Goal: Task Accomplishment & Management: Use online tool/utility

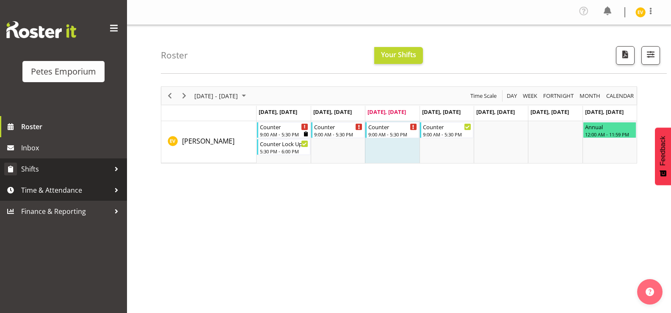
click at [89, 166] on span "Shifts" at bounding box center [65, 169] width 89 height 13
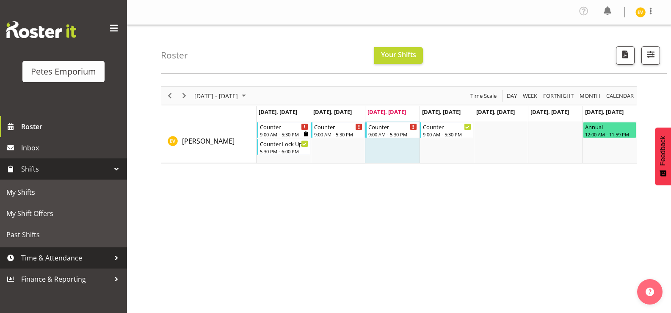
click at [77, 259] on span "Time & Attendance" at bounding box center [65, 258] width 89 height 13
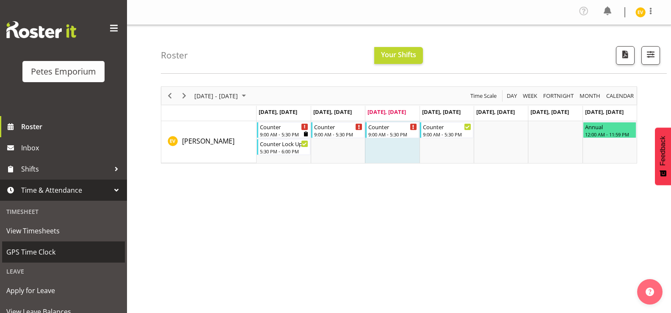
click at [94, 244] on link "GPS Time Clock" at bounding box center [63, 251] width 123 height 21
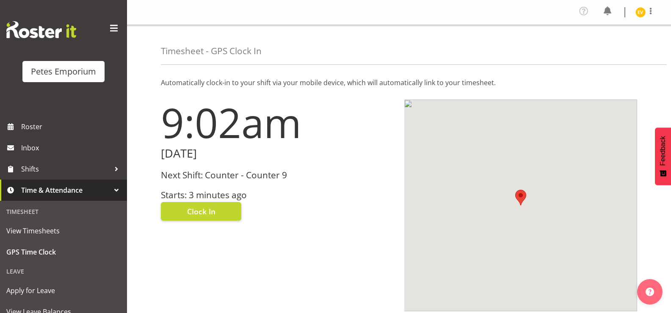
click at [189, 223] on div "9:02am Wednesday, 3rd September 2025 Next Shift: Counter - Counter 9 Starts: 3 …" at bounding box center [278, 205] width 244 height 222
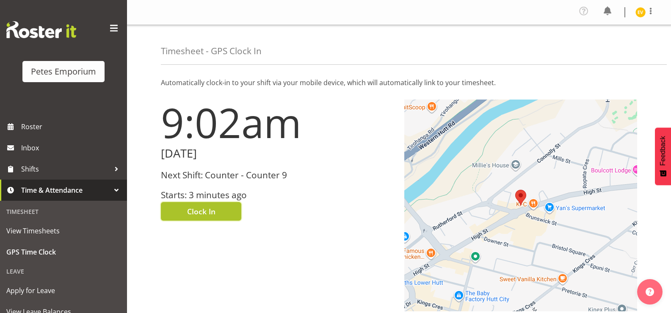
click at [205, 219] on button "Clock In" at bounding box center [201, 211] width 80 height 19
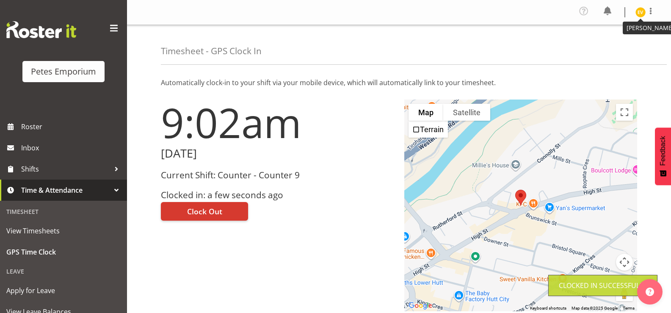
click at [636, 12] on img at bounding box center [641, 12] width 10 height 10
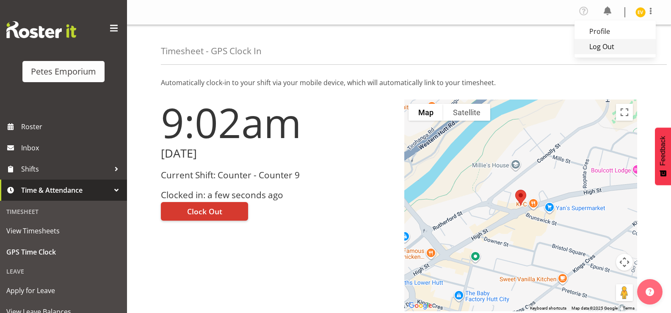
click at [629, 44] on link "Log Out" at bounding box center [615, 46] width 81 height 15
